Goal: Task Accomplishment & Management: Manage account settings

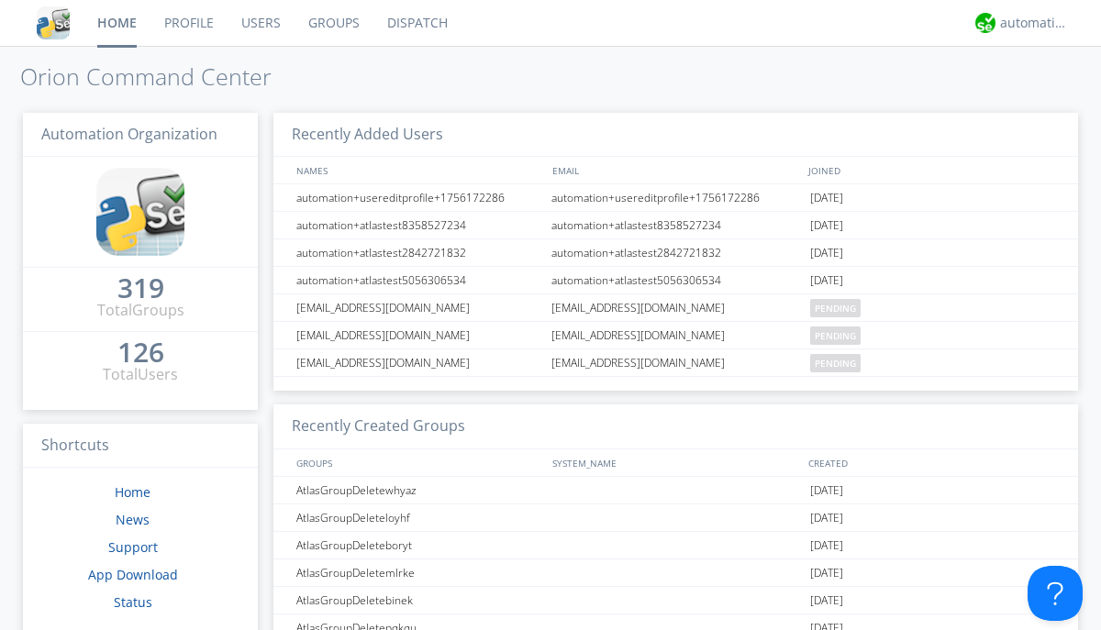
click at [260, 23] on link "Users" at bounding box center [260, 23] width 67 height 46
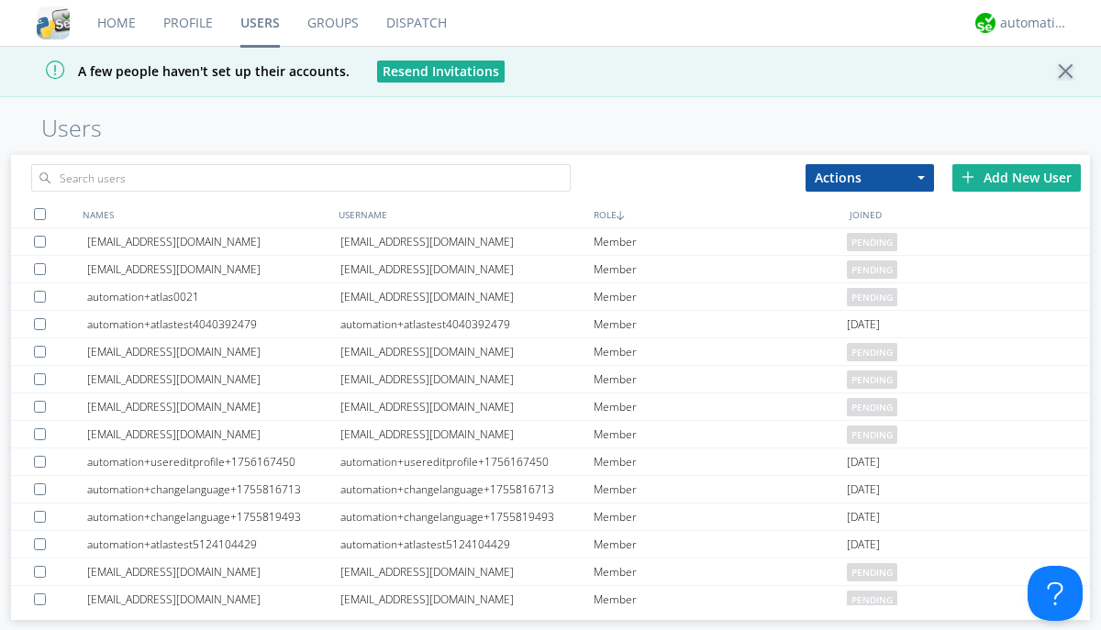
click at [1016, 177] on div "Add New User" at bounding box center [1016, 178] width 128 height 28
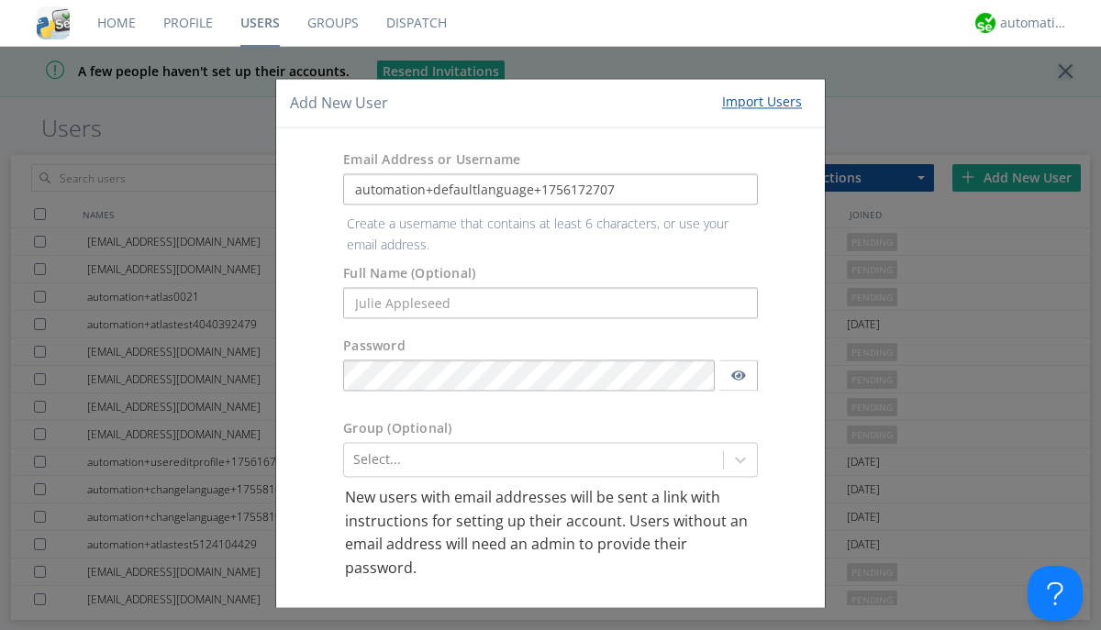
type input "automation+defaultlanguage+1756172707"
click at [666, 613] on button "Create User Account" at bounding box center [673, 627] width 156 height 28
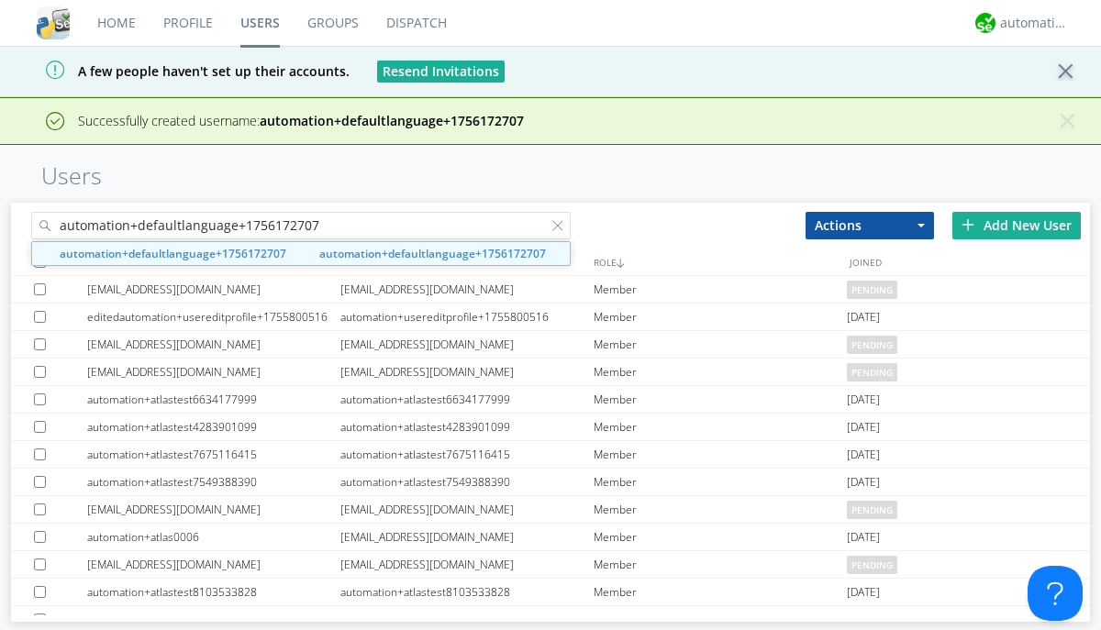
type input "automation+defaultlanguage+1756172707"
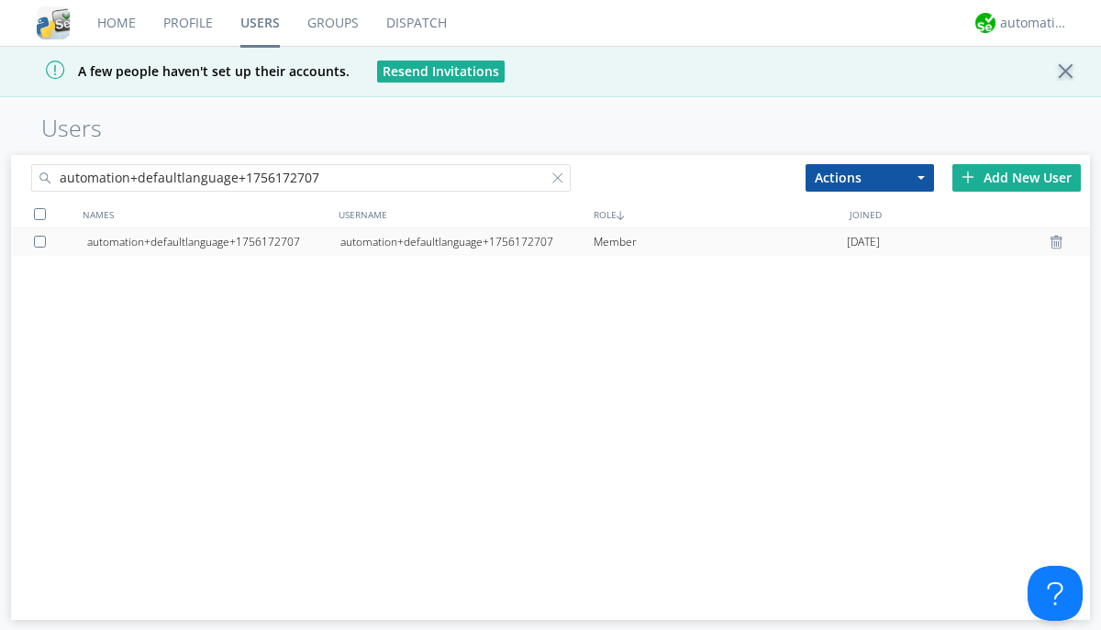
click at [466, 241] on div "automation+defaultlanguage+1756172707" at bounding box center [466, 242] width 253 height 28
click at [552, 181] on div at bounding box center [561, 181] width 18 height 18
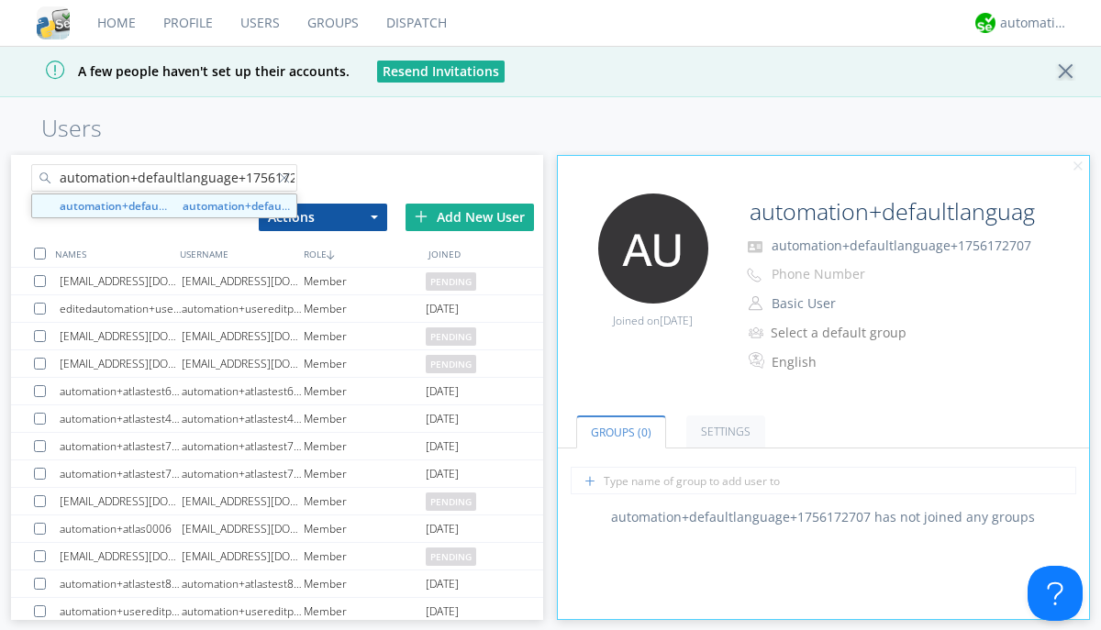
scroll to position [0, 19]
type input "automation+defaultlanguage+1756172707"
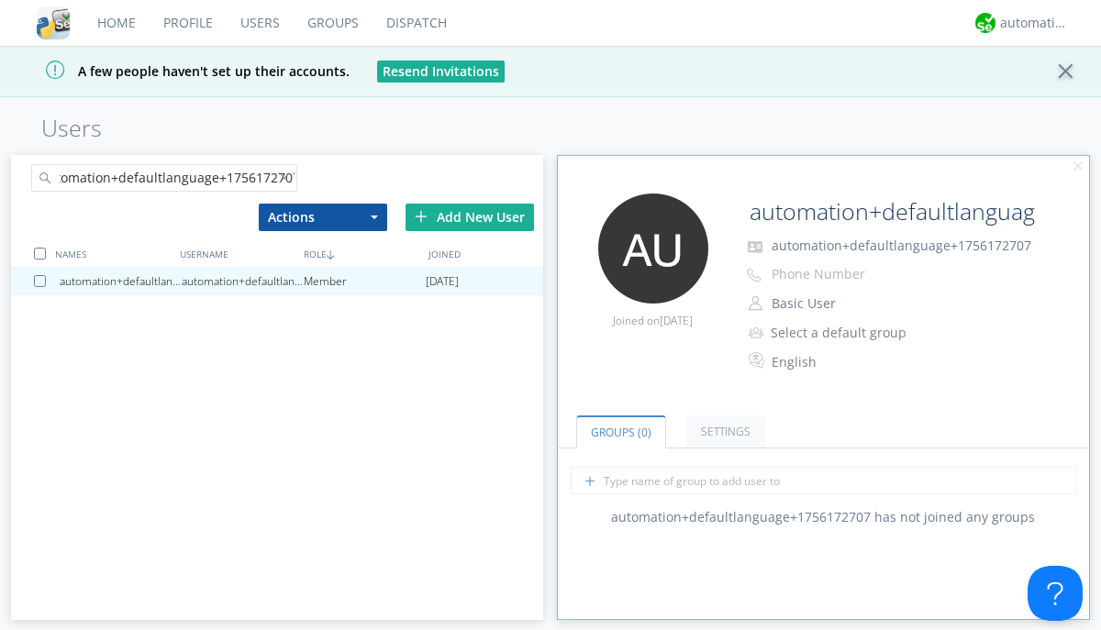
click at [43, 280] on div at bounding box center [43, 281] width 18 height 12
click at [322, 216] on button "Actions" at bounding box center [323, 218] width 128 height 28
click at [0, 0] on link "Delete User" at bounding box center [0, 0] width 0 height 0
